Goal: Book appointment/travel/reservation

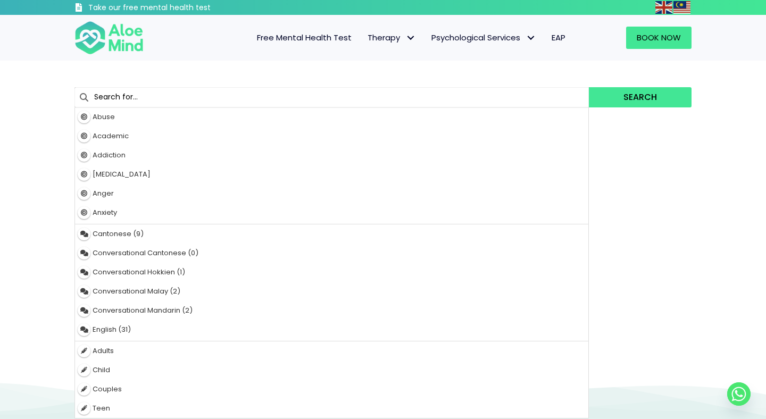
click at [278, 104] on input "text" at bounding box center [331, 97] width 514 height 20
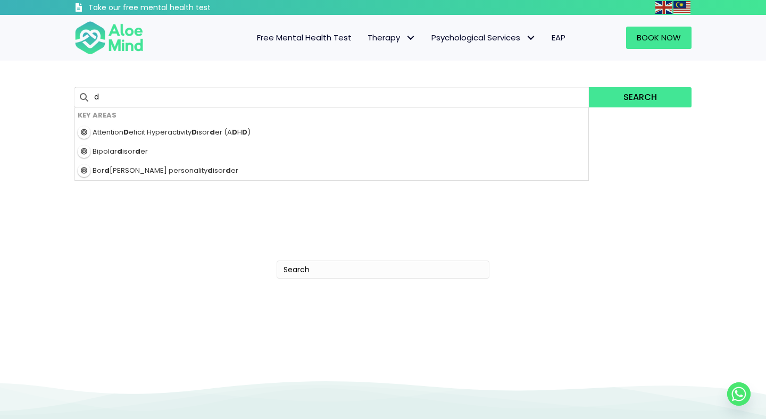
type input "di"
type input "diveena"
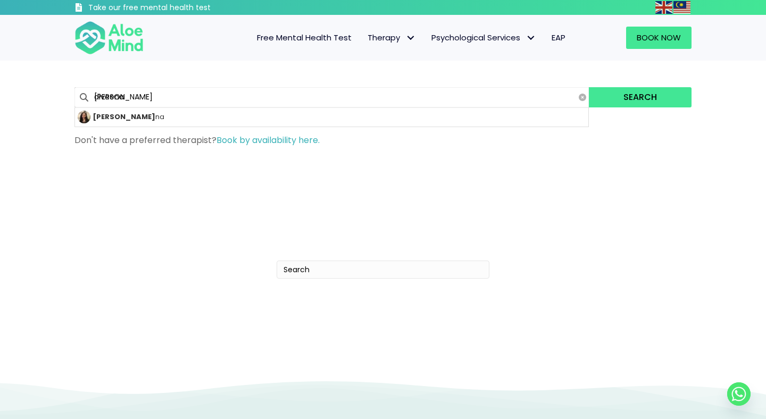
type input "diveen"
click at [272, 123] on div "Diveena" at bounding box center [331, 116] width 513 height 19
type input "Diveena"
click at [632, 109] on div "Diveena 0 results are available, use up and down arrow keys to navigate. [PERSO…" at bounding box center [382, 97] width 617 height 31
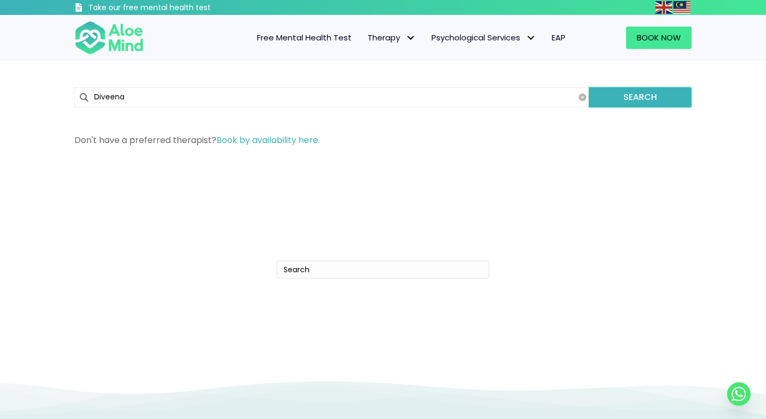
click at [632, 96] on button "Search" at bounding box center [640, 97] width 103 height 20
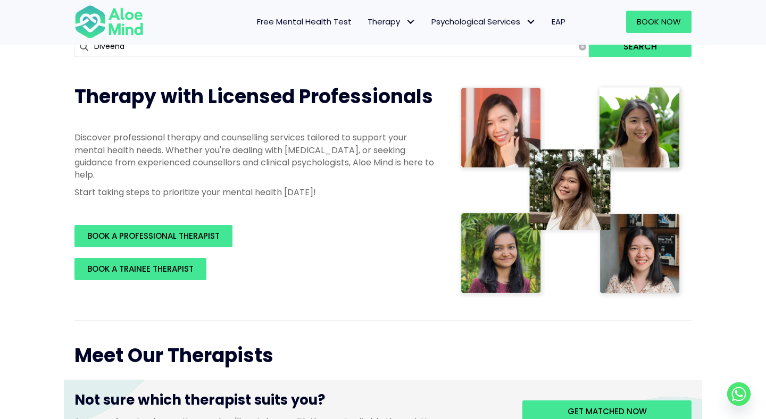
scroll to position [110, 0]
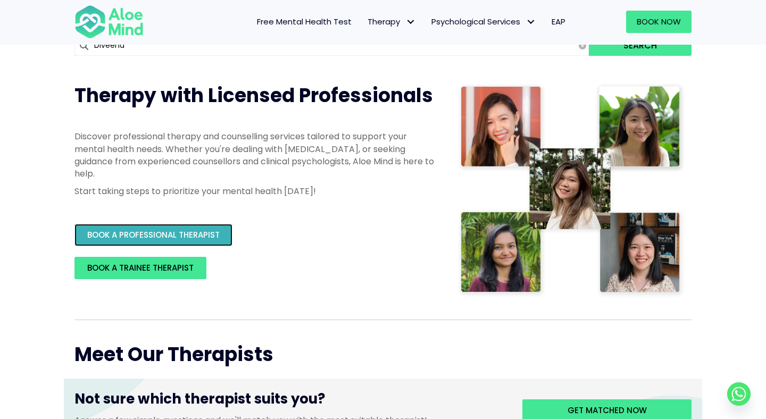
click at [182, 233] on span "BOOK A PROFESSIONAL THERAPIST" at bounding box center [153, 234] width 132 height 11
